Goal: Information Seeking & Learning: Compare options

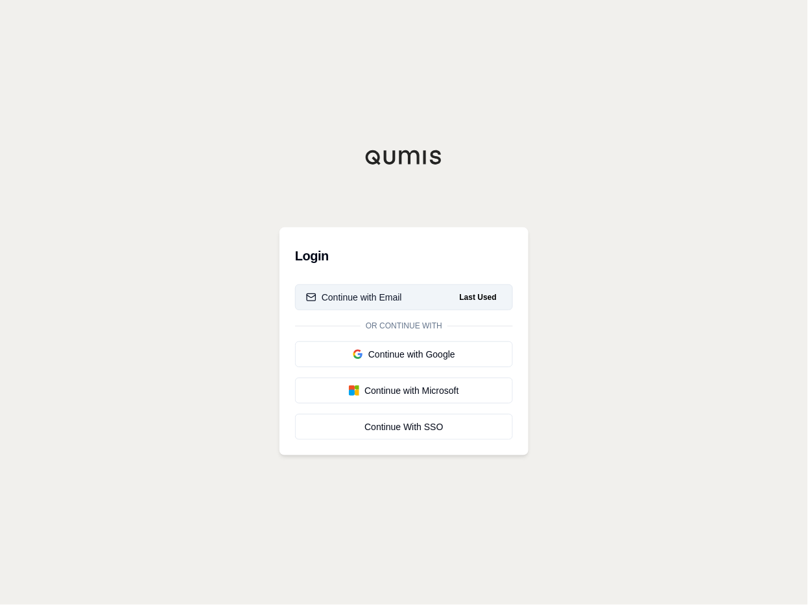
click at [340, 295] on div "Continue with Email" at bounding box center [354, 297] width 96 height 13
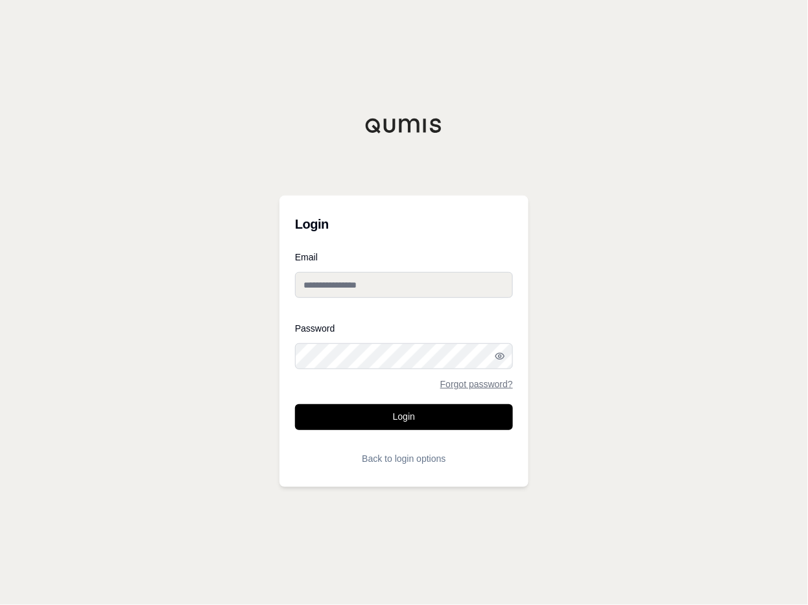
type input "**********"
drag, startPoint x: 399, startPoint y: 423, endPoint x: 405, endPoint y: 422, distance: 6.5
click at [401, 422] on button "Login" at bounding box center [404, 418] width 218 height 26
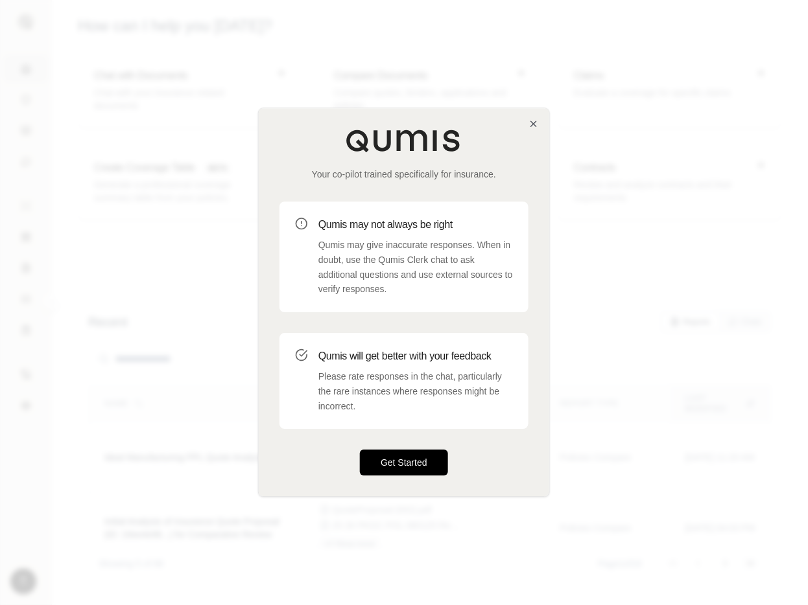
click at [412, 459] on button "Get Started" at bounding box center [404, 464] width 88 height 26
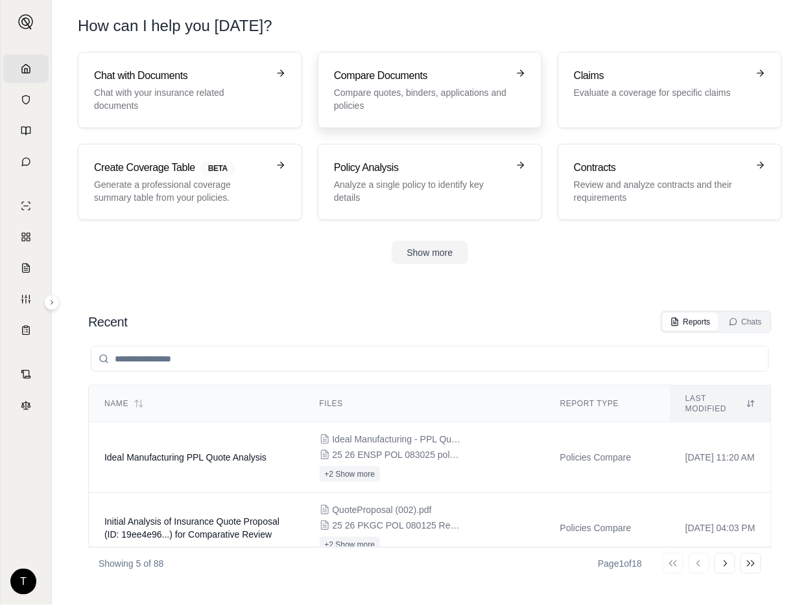
click at [377, 76] on h3 "Compare Documents" at bounding box center [421, 76] width 174 height 16
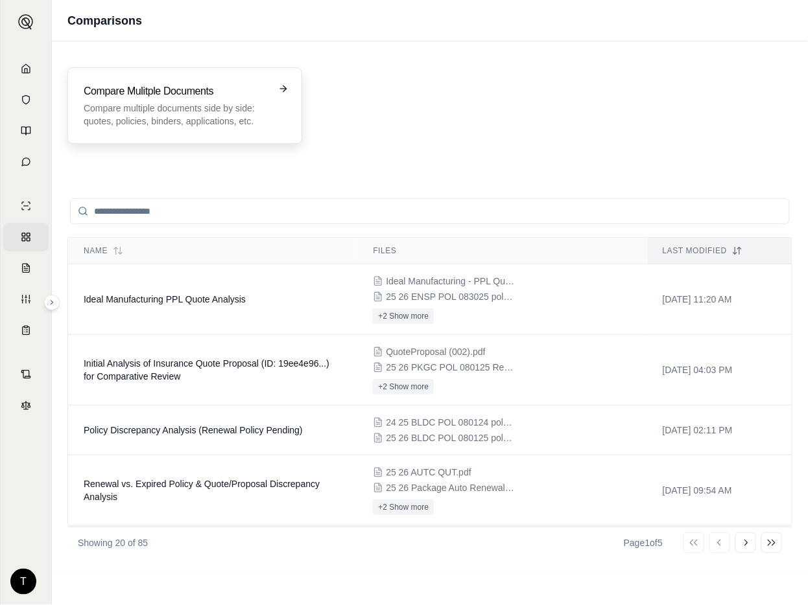
click at [202, 85] on h3 "Compare Mulitple Documents" at bounding box center [176, 92] width 184 height 16
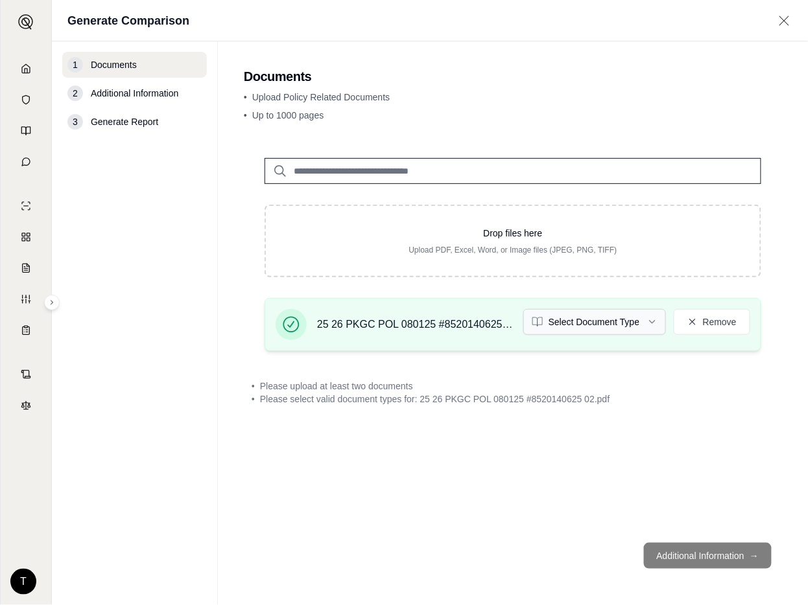
click at [651, 320] on html "Home Vault Prompts Chats Single Policy Comparisons Claims Custom Report Coverag…" at bounding box center [404, 302] width 808 height 605
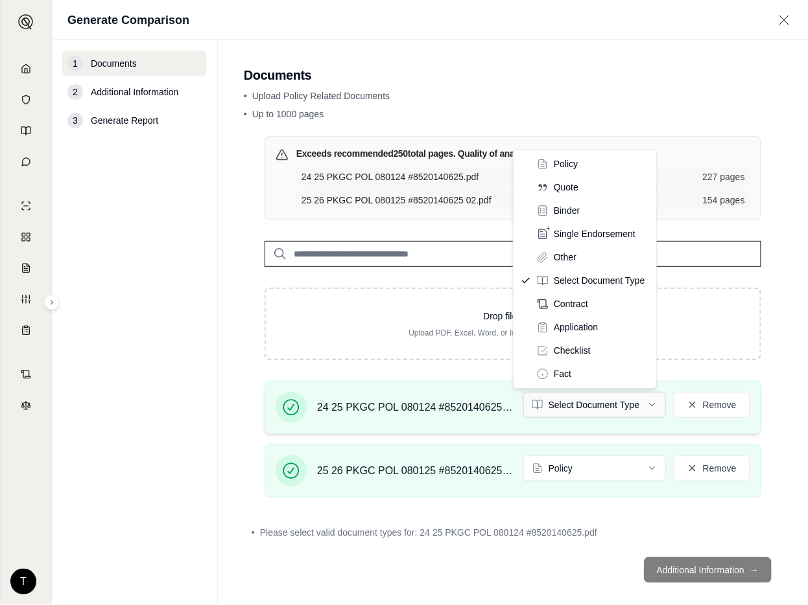
click at [640, 399] on html "Home Vault Prompts Chats Single Policy Comparisons Claims Custom Report Coverag…" at bounding box center [404, 302] width 808 height 605
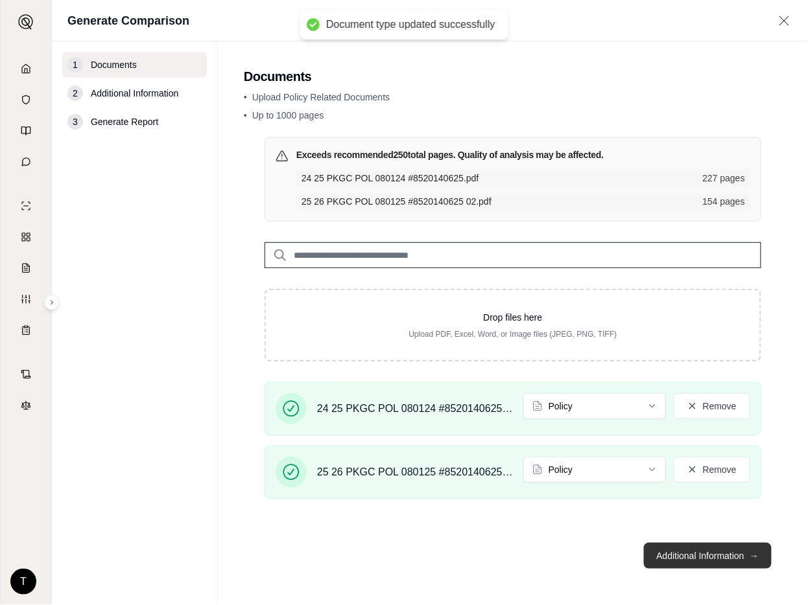
click at [678, 548] on button "Additional Information →" at bounding box center [708, 556] width 128 height 26
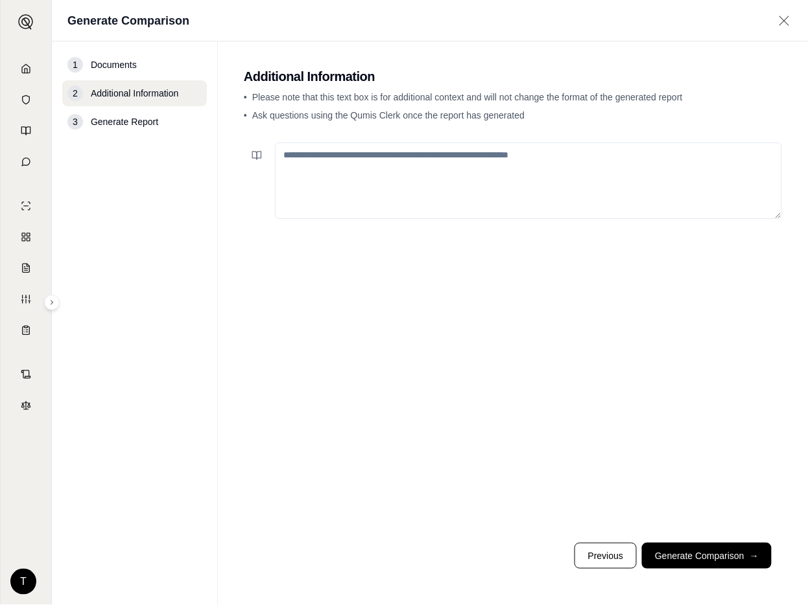
click at [314, 157] on textarea at bounding box center [528, 181] width 507 height 76
click at [257, 154] on icon at bounding box center [257, 155] width 10 height 10
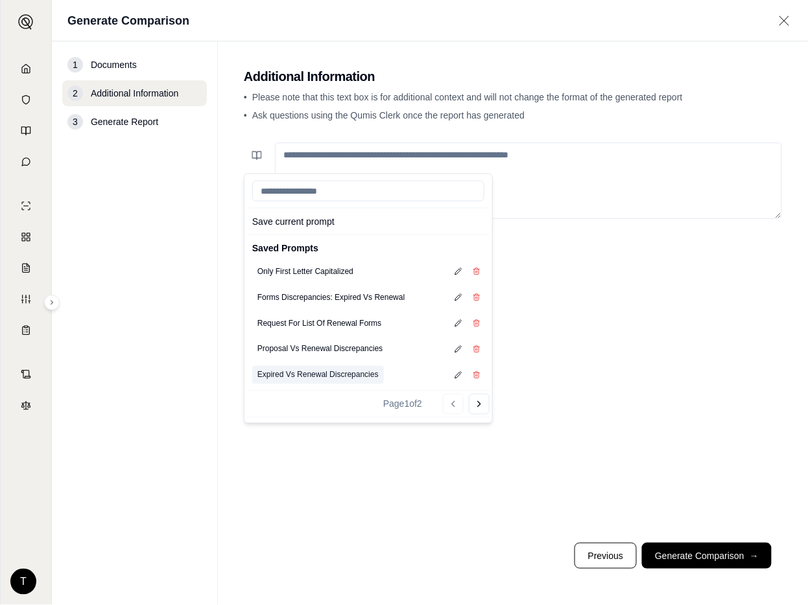
click at [288, 377] on button "Expired Vs Renewal Discrepancies" at bounding box center [318, 375] width 132 height 18
type textarea "**********"
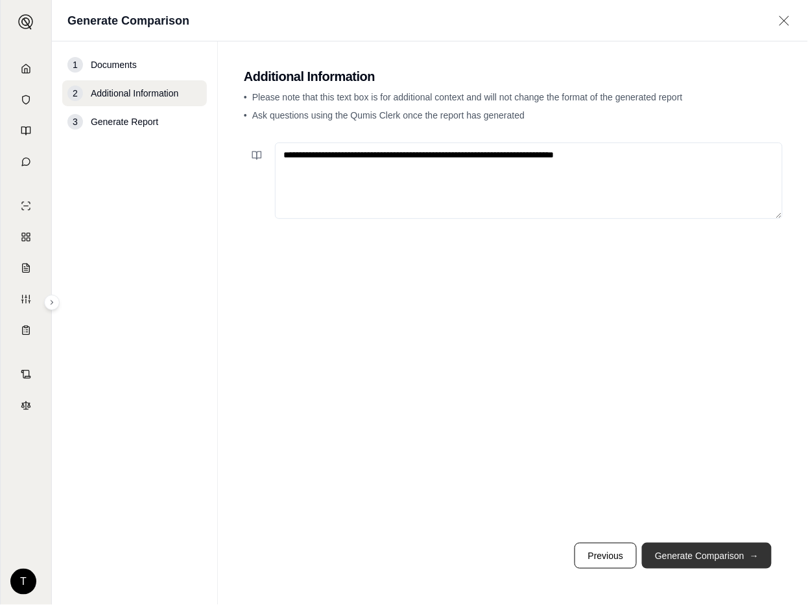
click at [691, 560] on button "Generate Comparison →" at bounding box center [707, 556] width 130 height 26
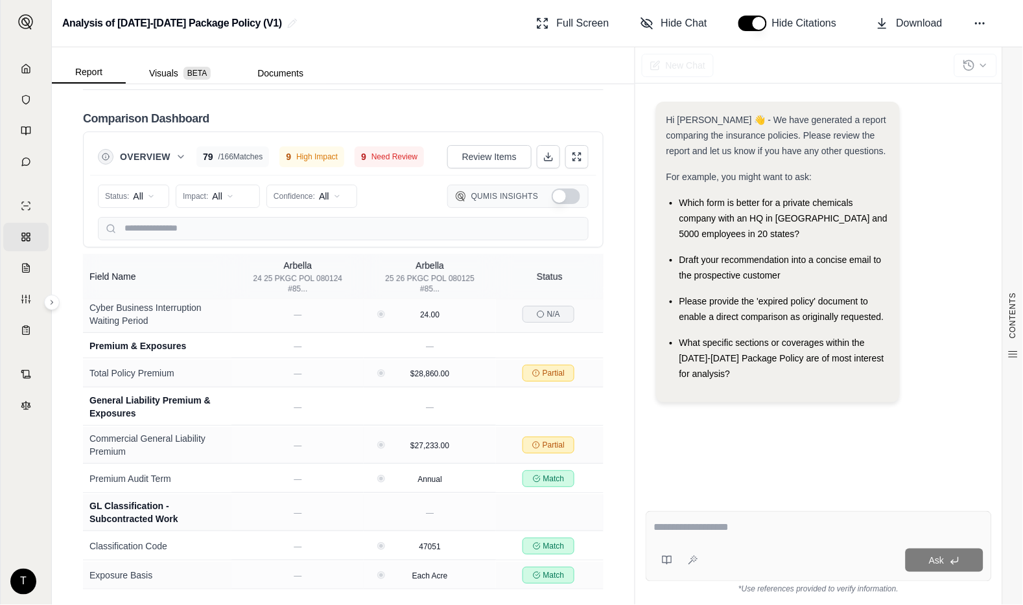
scroll to position [2448, 0]
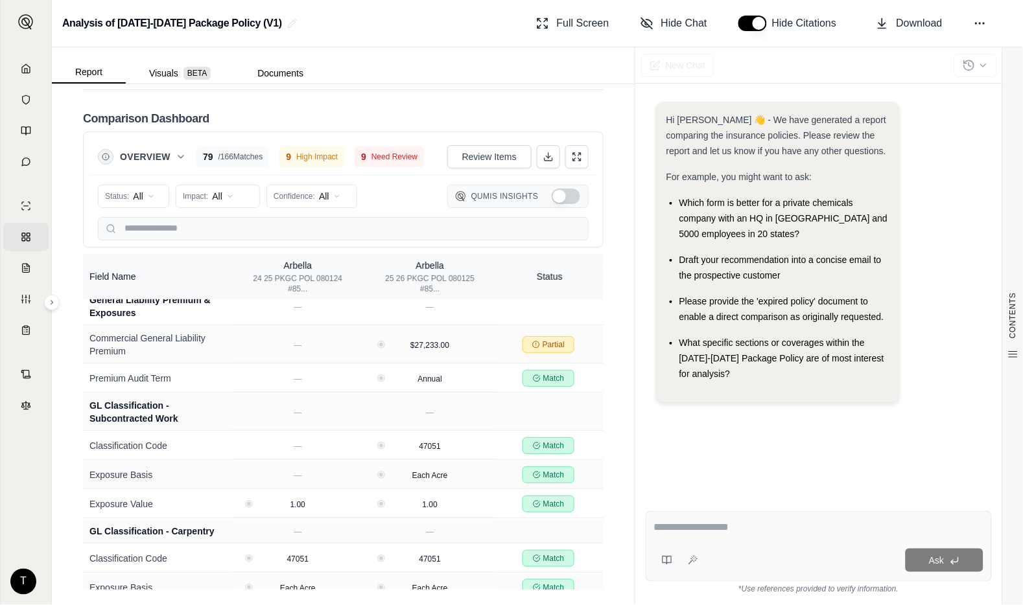
click at [552, 201] on button "Show Qumis Insights" at bounding box center [566, 197] width 29 height 16
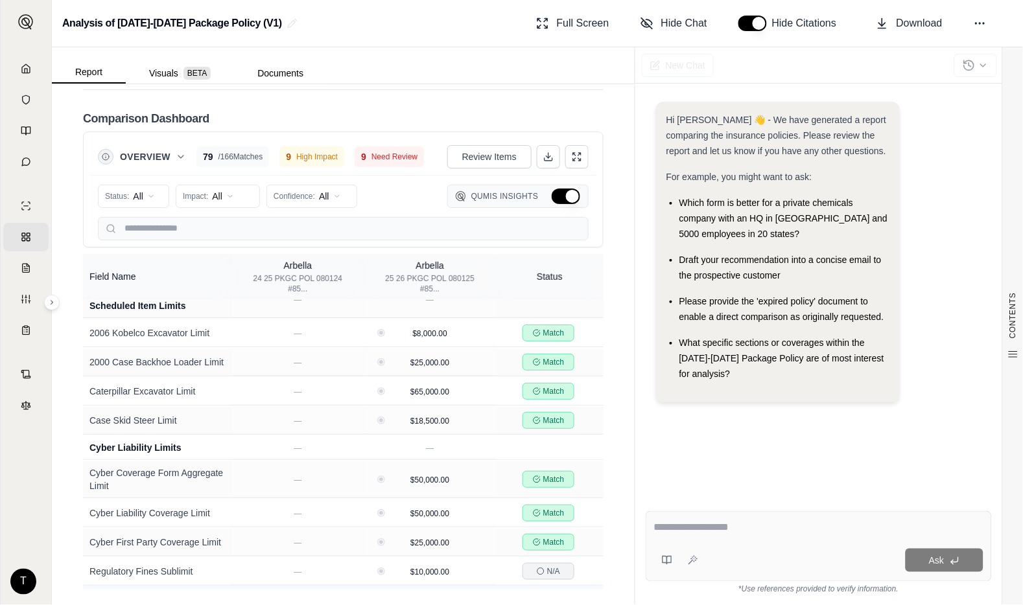
scroll to position [3567, 0]
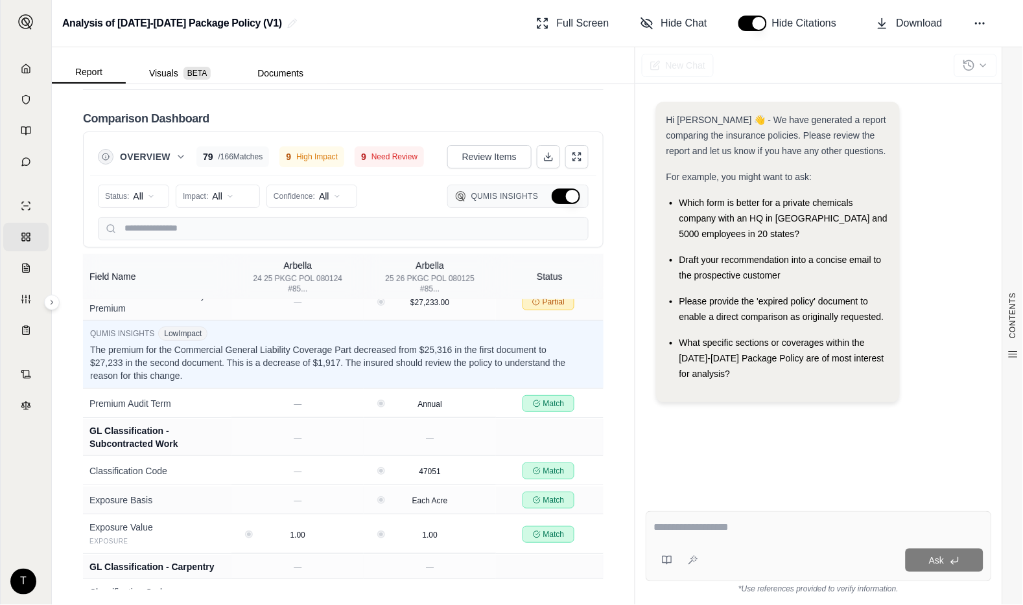
click at [552, 196] on button "Hide Qumis Insights" at bounding box center [566, 197] width 29 height 16
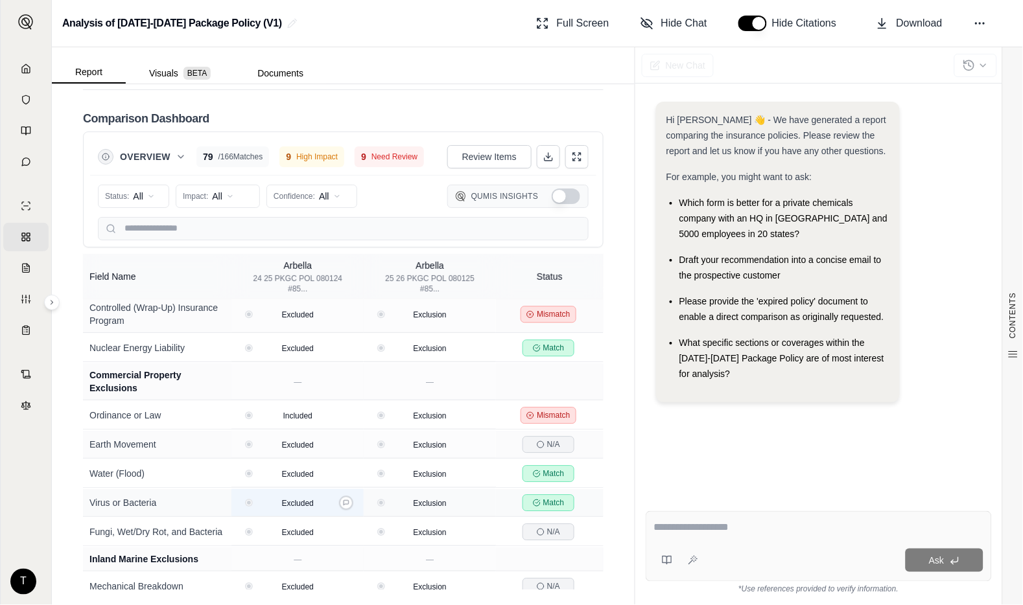
scroll to position [4321, 0]
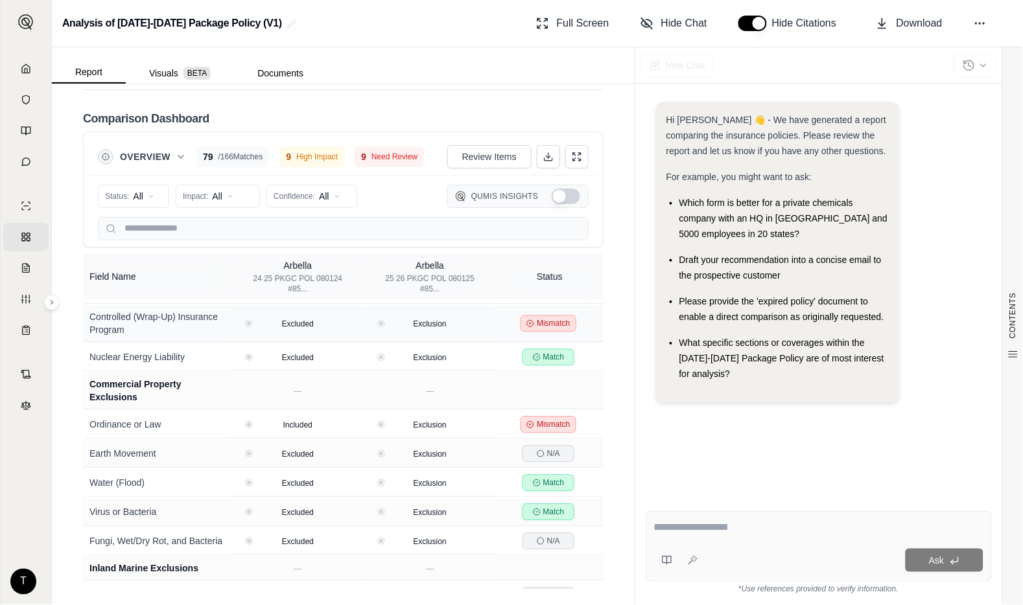
click at [202, 336] on div "Controlled (Wrap-Up) Insurance Program" at bounding box center [156, 324] width 135 height 26
click at [540, 329] on span "Mismatch" at bounding box center [553, 323] width 33 height 10
click at [552, 201] on button "Show Qumis Insights" at bounding box center [566, 197] width 29 height 16
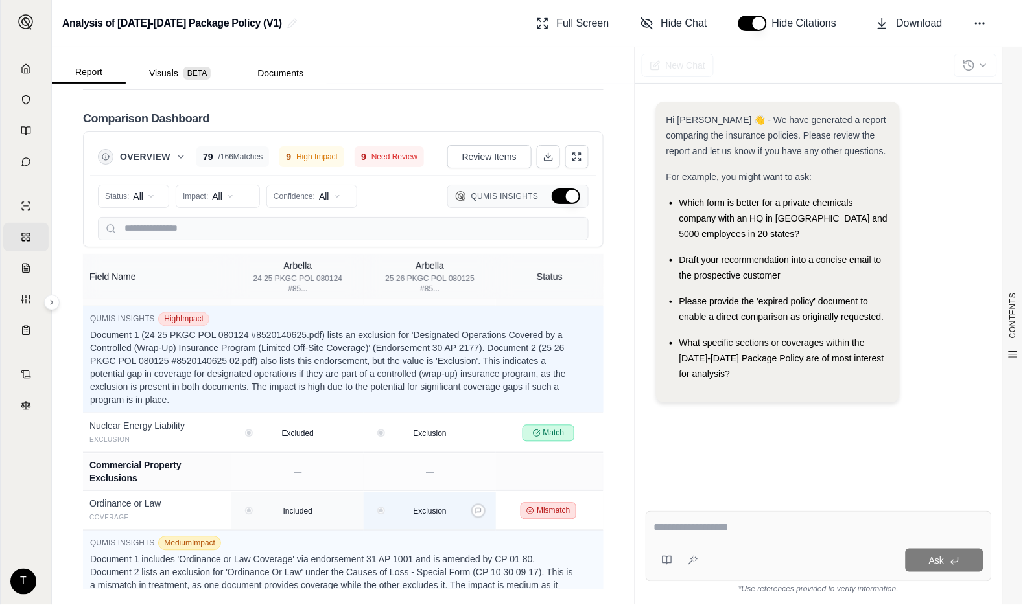
scroll to position [6434, 0]
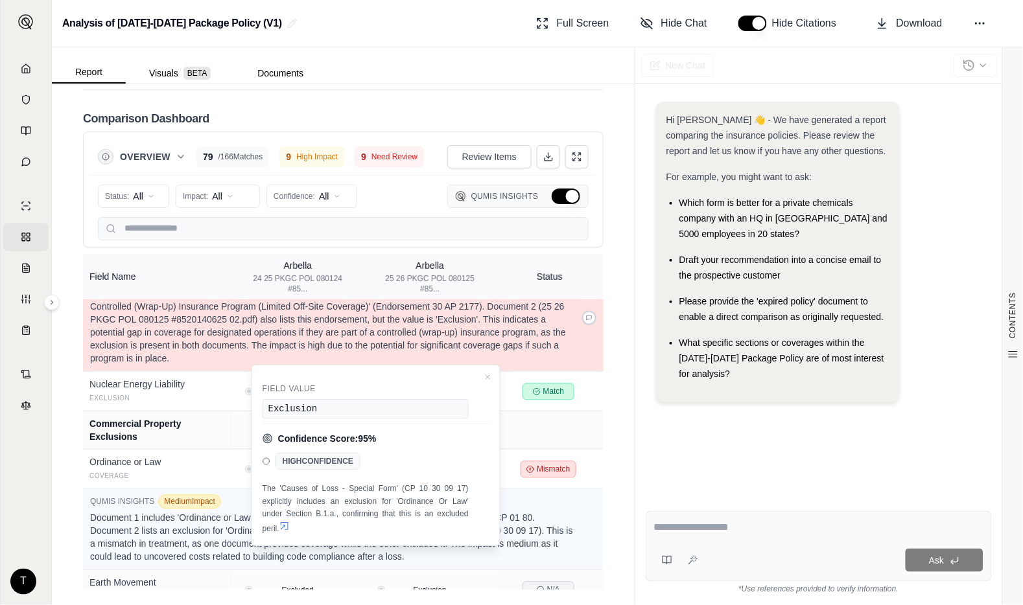
click at [152, 366] on p "Document 1 (24 25 PKGC POL 080124 #8520140625.pdf) lists an exclusion for 'Desi…" at bounding box center [333, 327] width 486 height 78
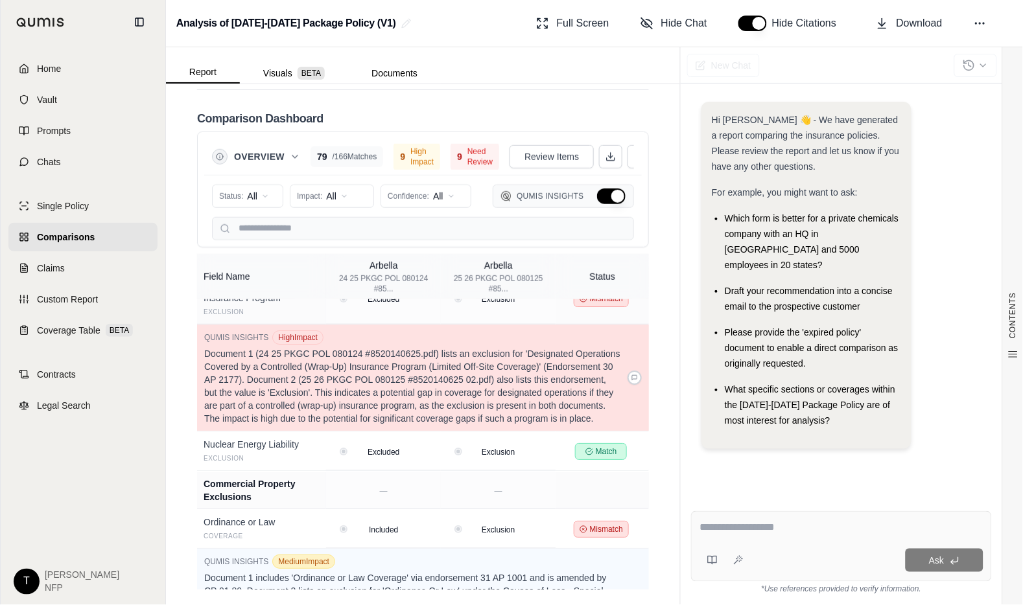
scroll to position [2559, 0]
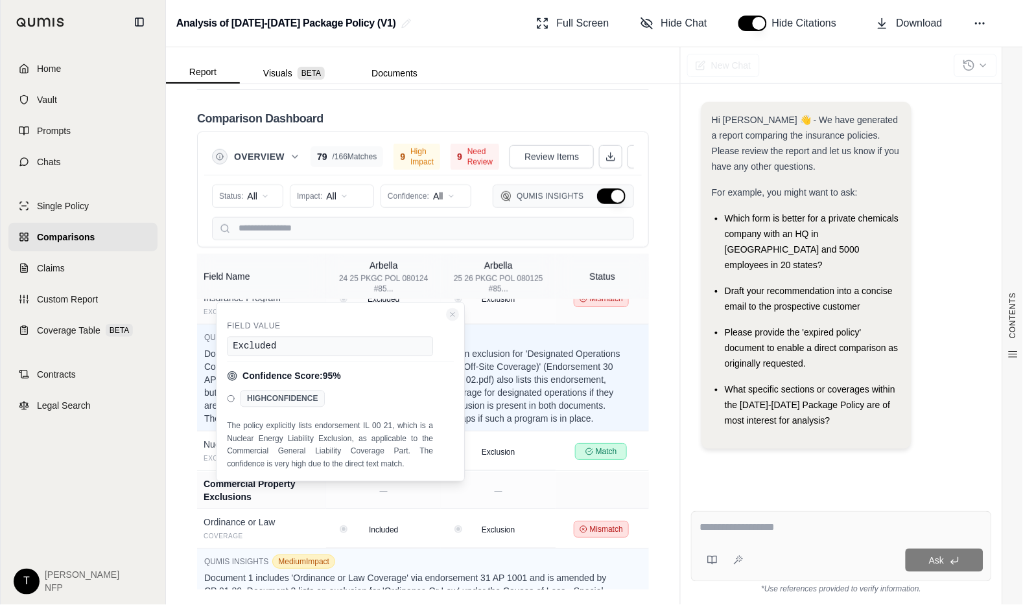
click at [449, 312] on icon "Close confidence details" at bounding box center [453, 315] width 8 height 8
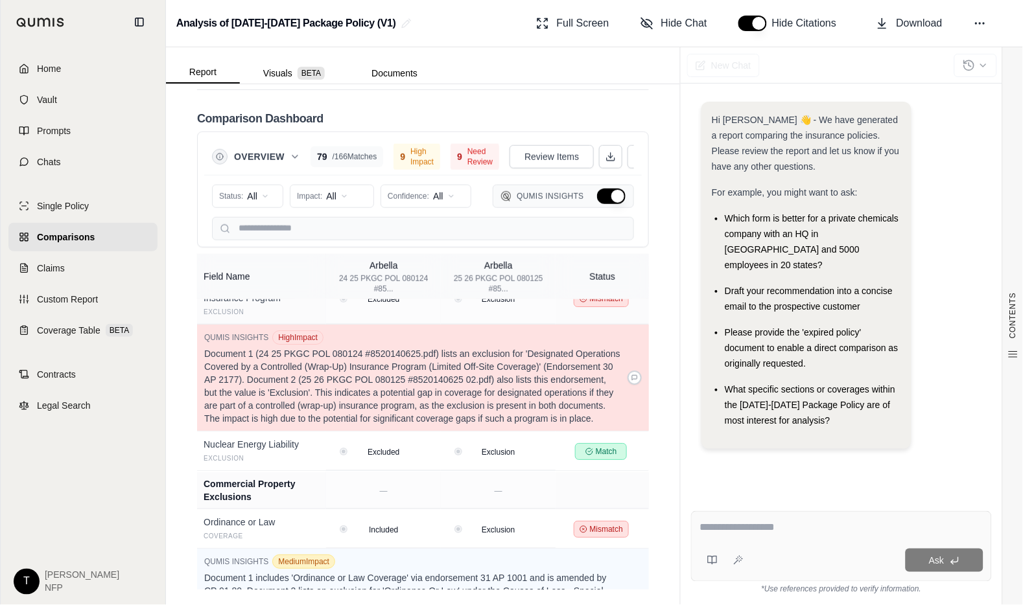
click at [302, 406] on p "Document 1 (24 25 PKGC POL 080124 #8520140625.pdf) lists an exclusion for 'Desi…" at bounding box center [412, 386] width 417 height 78
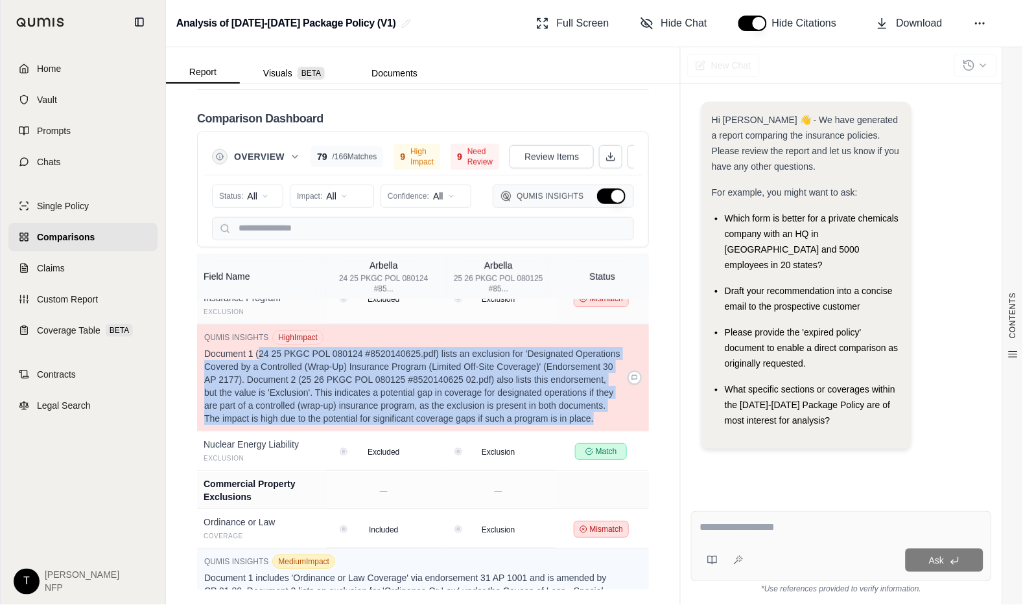
drag, startPoint x: 257, startPoint y: 382, endPoint x: 325, endPoint y: 457, distance: 100.5
click at [325, 425] on p "Document 1 (24 25 PKGC POL 080124 #8520140625.pdf) lists an exclusion for 'Desi…" at bounding box center [412, 386] width 417 height 78
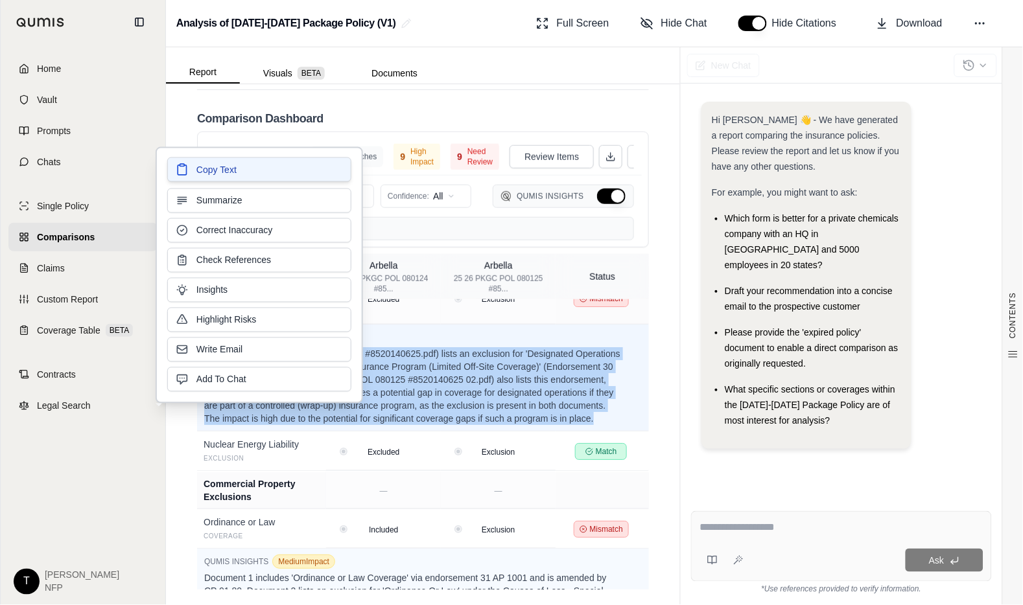
click at [218, 171] on span "Copy Text" at bounding box center [216, 169] width 40 height 13
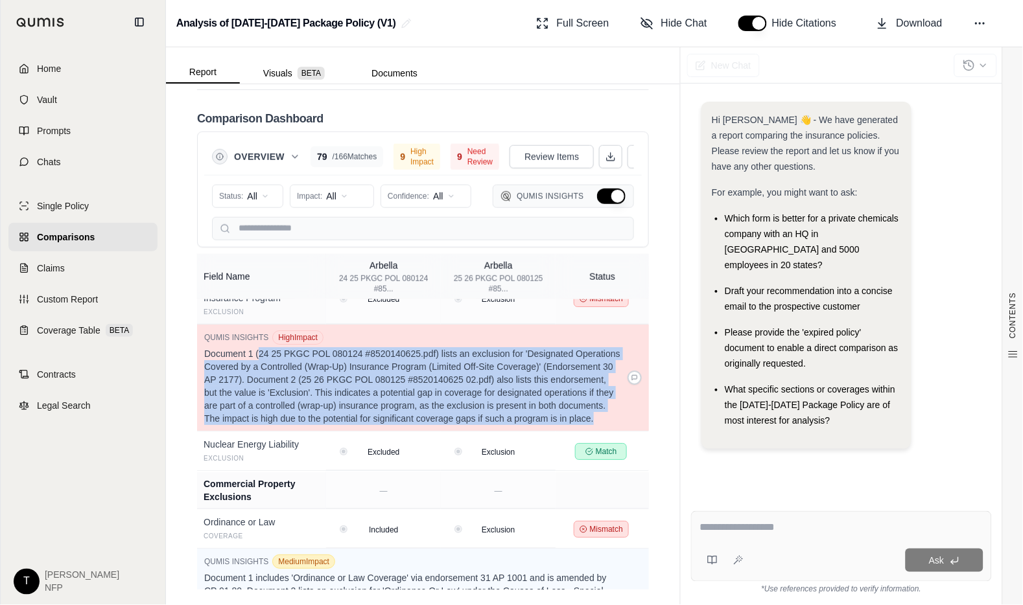
click at [340, 417] on p "Document 1 (24 25 PKGC POL 080124 #8520140625.pdf) lists an exclusion for 'Desi…" at bounding box center [412, 386] width 417 height 78
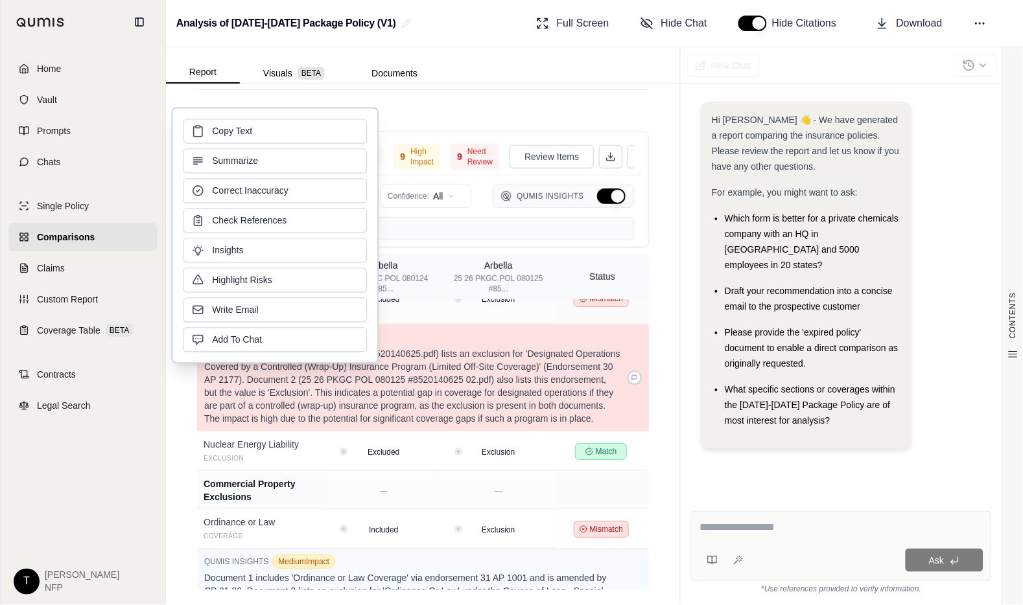
click at [475, 425] on p "Document 1 (24 25 PKGC POL 080124 #8520140625.pdf) lists an exclusion for 'Desi…" at bounding box center [412, 386] width 417 height 78
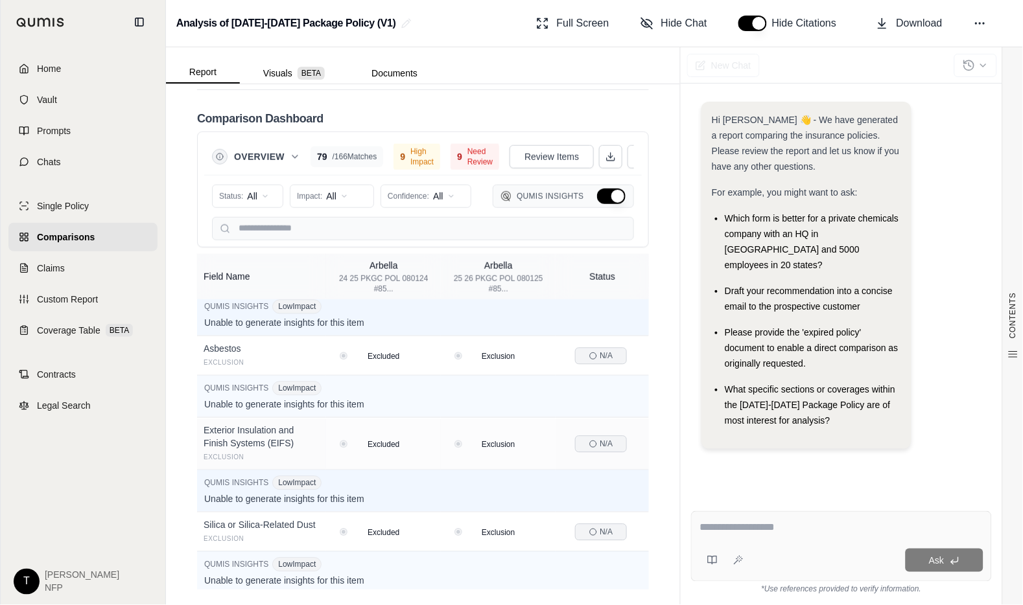
scroll to position [6667, 0]
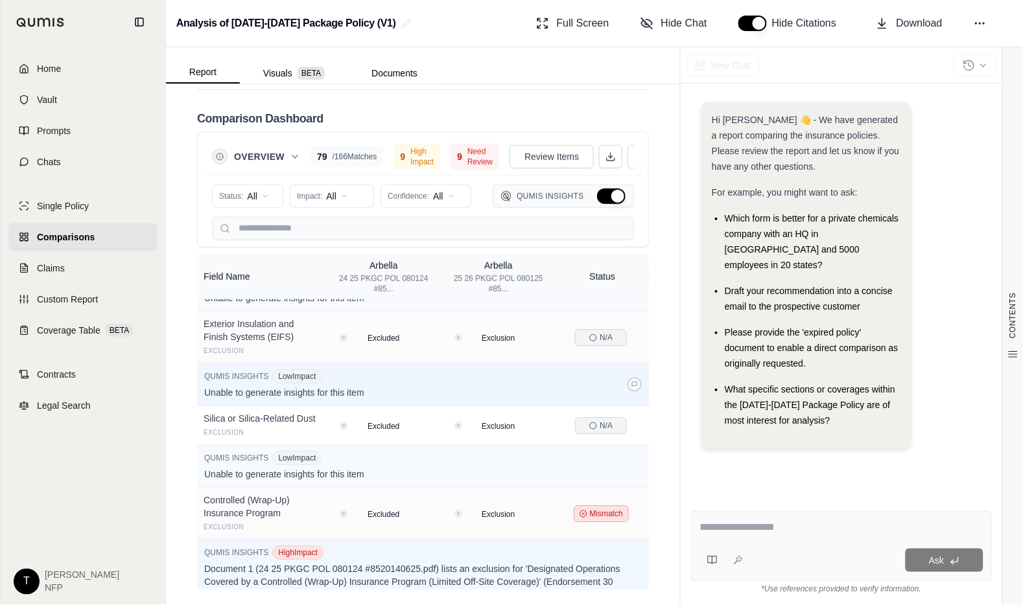
click at [231, 400] on p "Unable to generate insights for this item" at bounding box center [412, 393] width 417 height 13
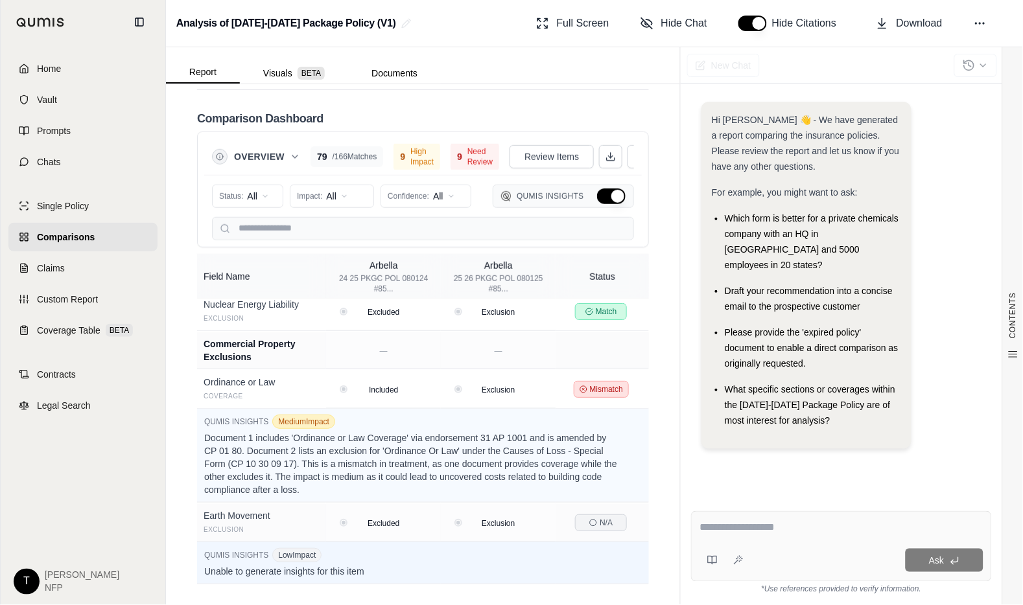
scroll to position [7100, 0]
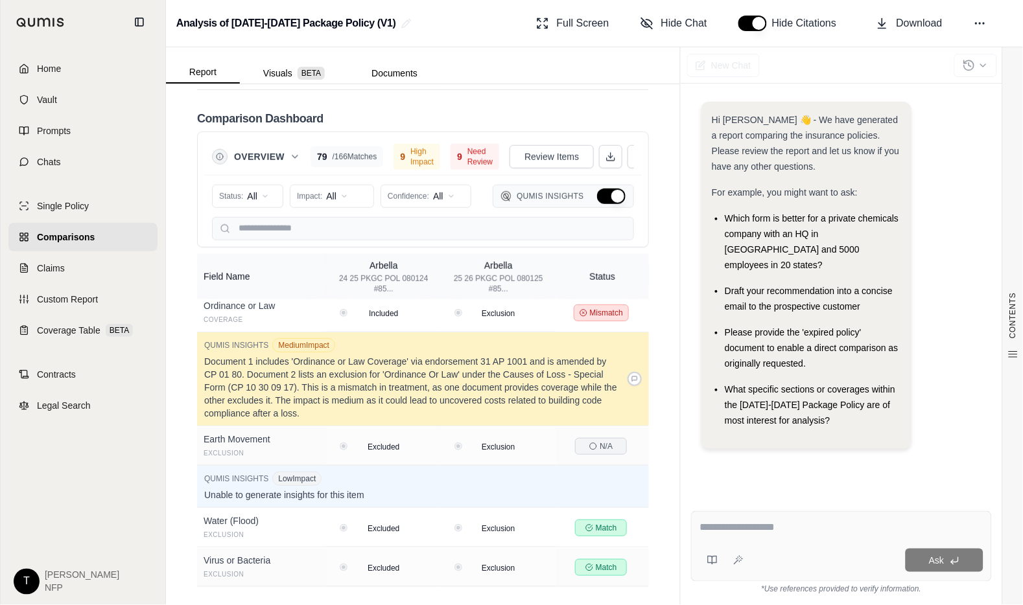
click at [481, 401] on p "Document 1 includes 'Ordinance or Law Coverage' via endorsement 31 AP 1001 and …" at bounding box center [412, 387] width 417 height 65
drag, startPoint x: 294, startPoint y: 404, endPoint x: 364, endPoint y: 399, distance: 70.8
click at [364, 399] on p "Document 1 includes 'Ordinance or Law Coverage' via endorsement 31 AP 1001 and …" at bounding box center [412, 387] width 417 height 65
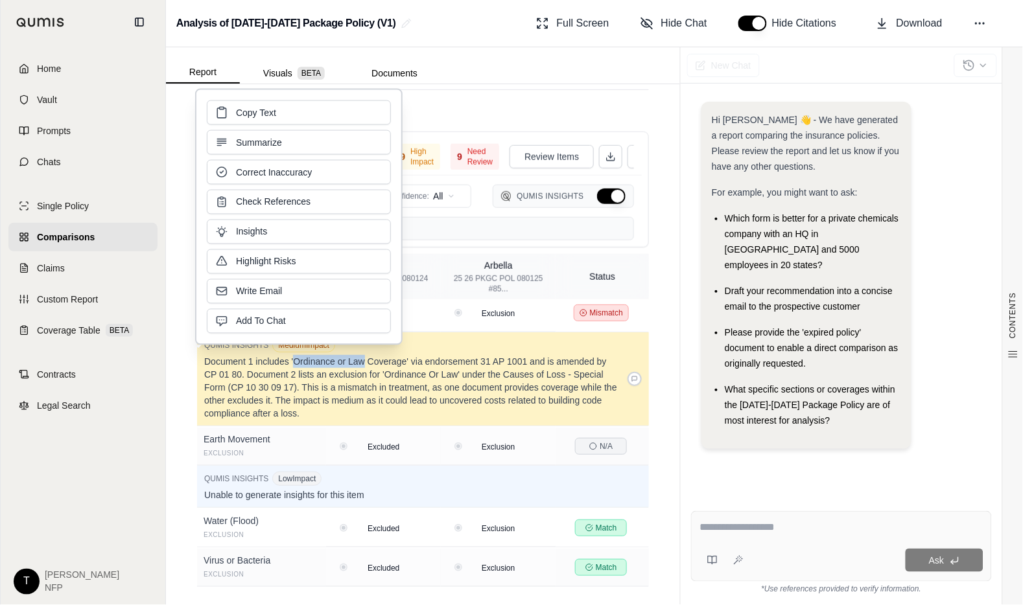
copy p "Ordinance or Law"
click at [421, 420] on p "Document 1 includes 'Ordinance or Law Coverage' via endorsement 31 AP 1001 and …" at bounding box center [412, 387] width 417 height 65
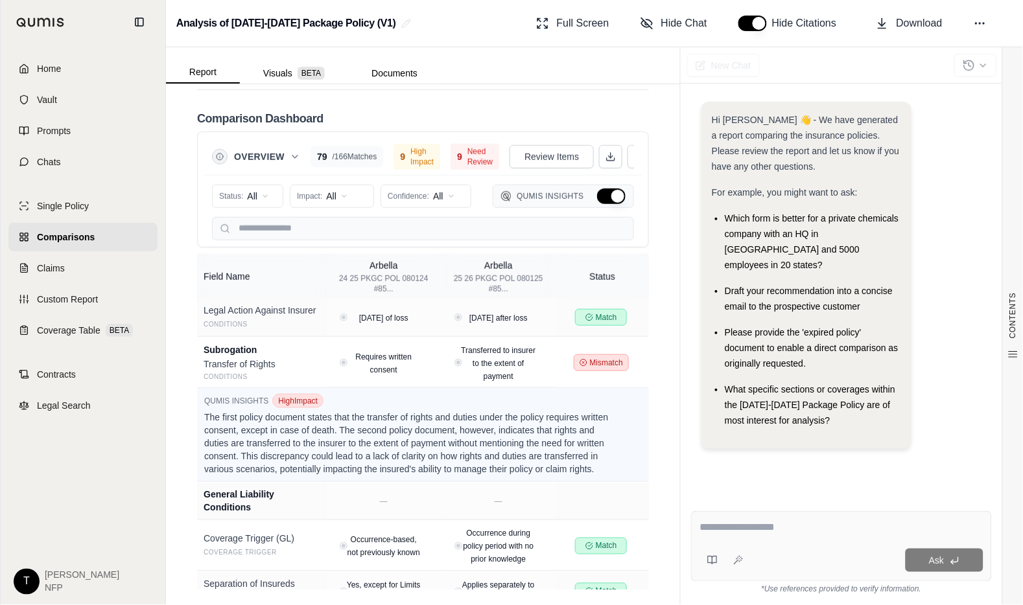
scroll to position [8468, 0]
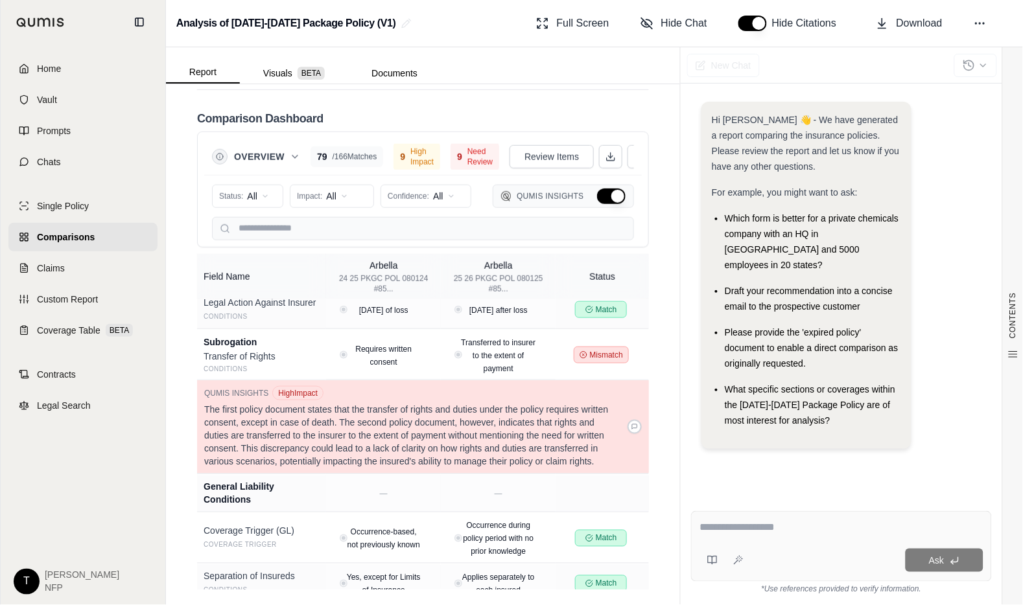
click at [364, 468] on p "The first policy document states that the transfer of rights and duties under t…" at bounding box center [412, 435] width 417 height 65
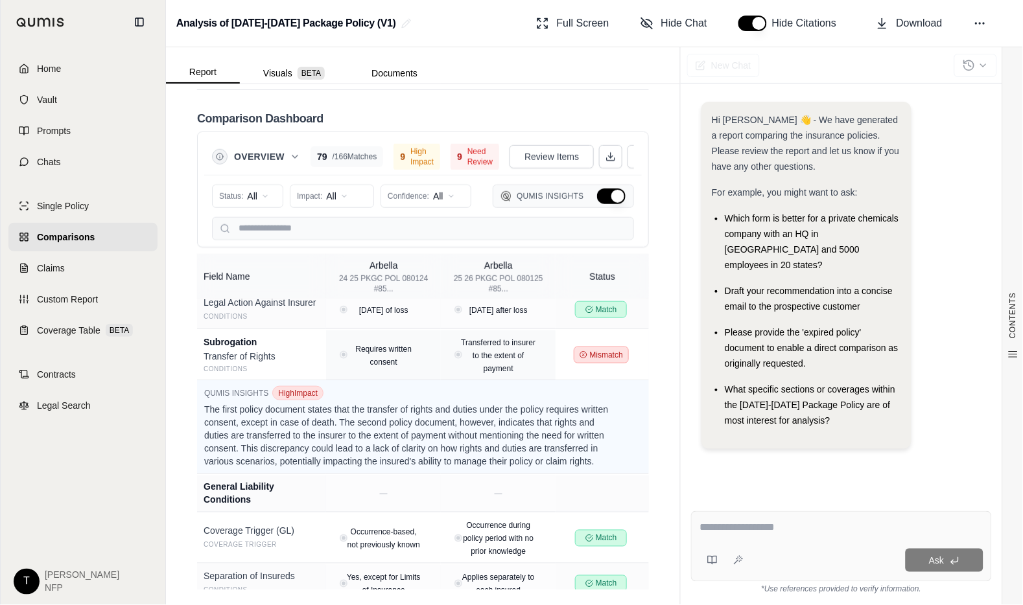
click at [213, 349] on div "Subrogation" at bounding box center [262, 342] width 116 height 13
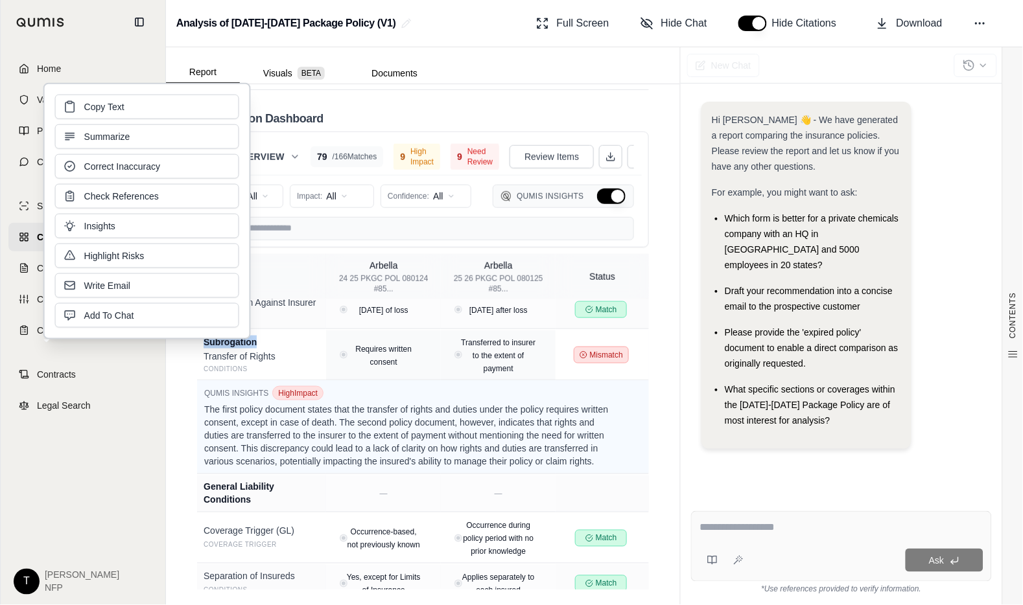
copy div "Subrogation"
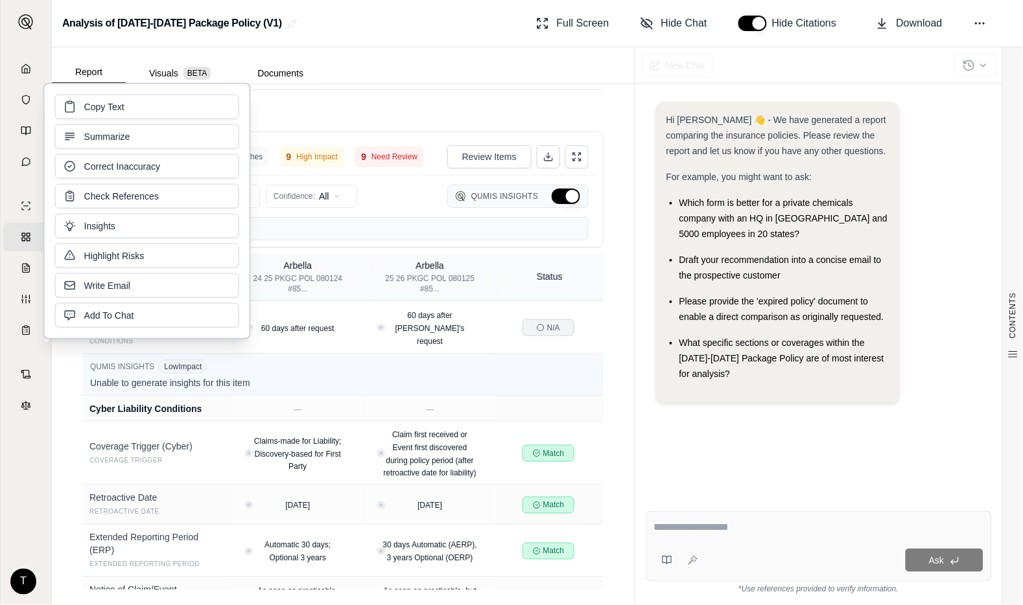
scroll to position [7912, 0]
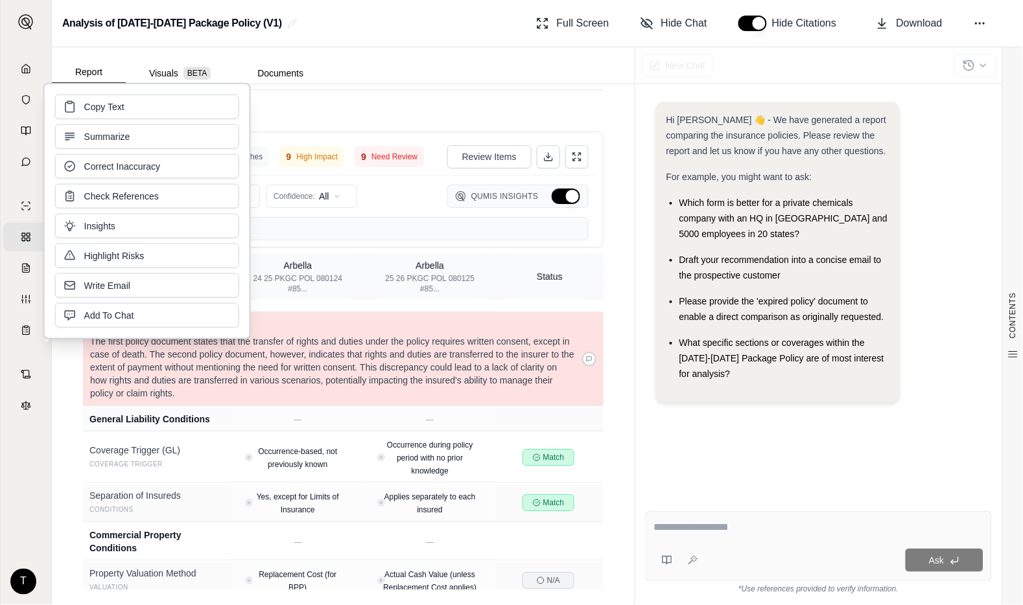
click at [309, 400] on p "The first policy document states that the transfer of rights and duties under t…" at bounding box center [333, 367] width 486 height 65
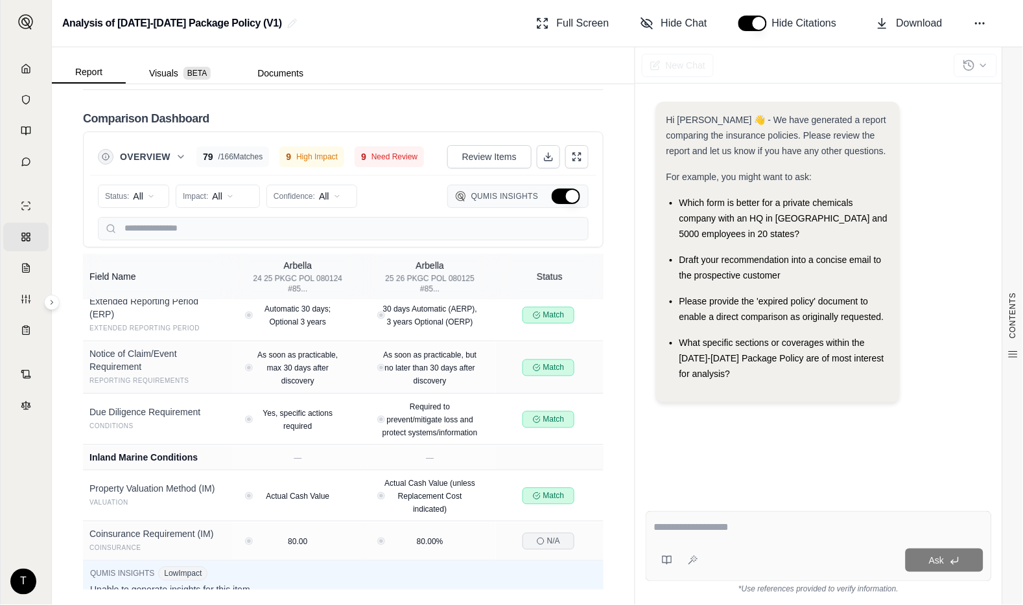
scroll to position [8859, 0]
